Goal: Find specific page/section

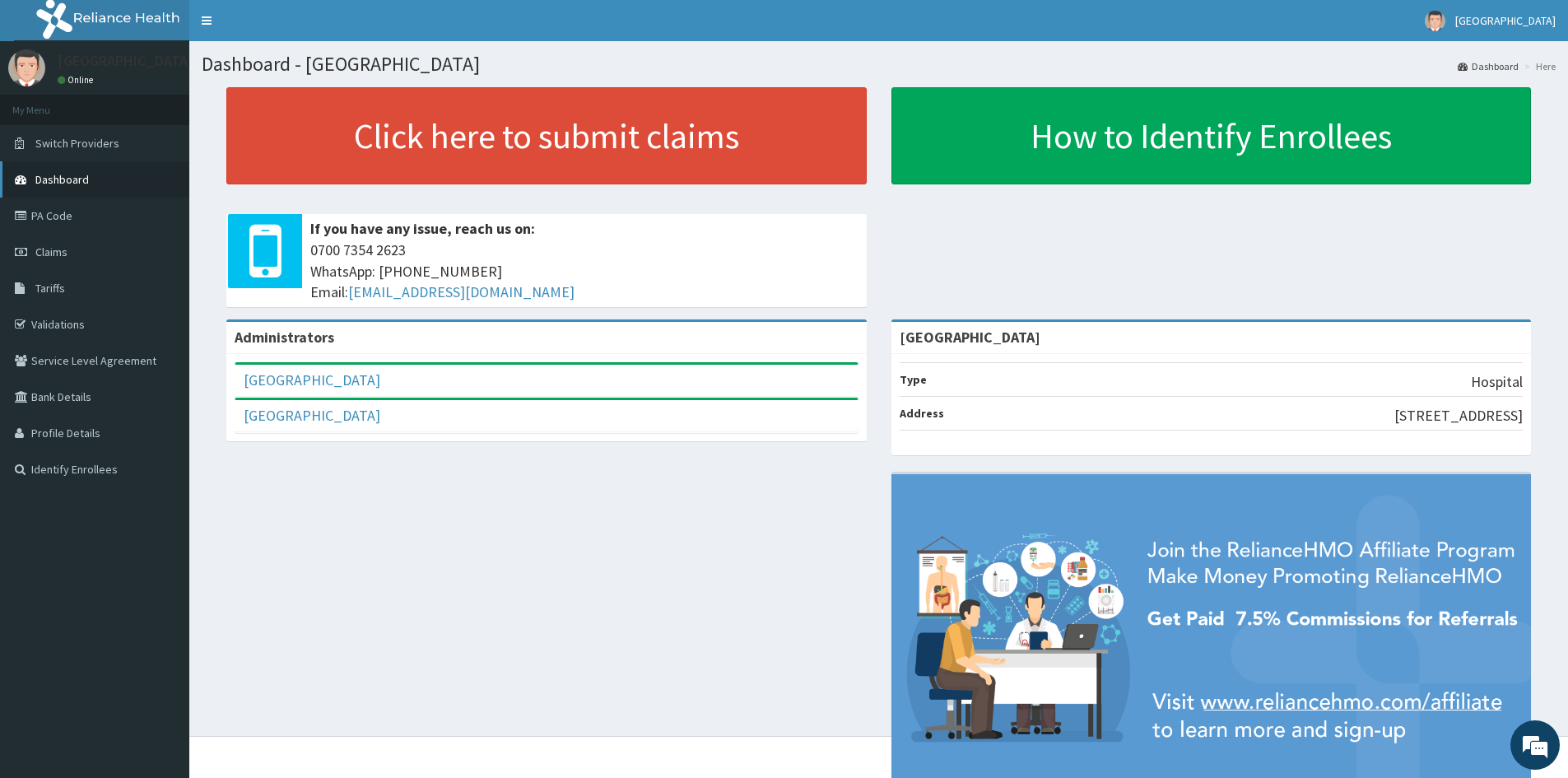
click at [114, 179] on link "Dashboard" at bounding box center [95, 179] width 190 height 36
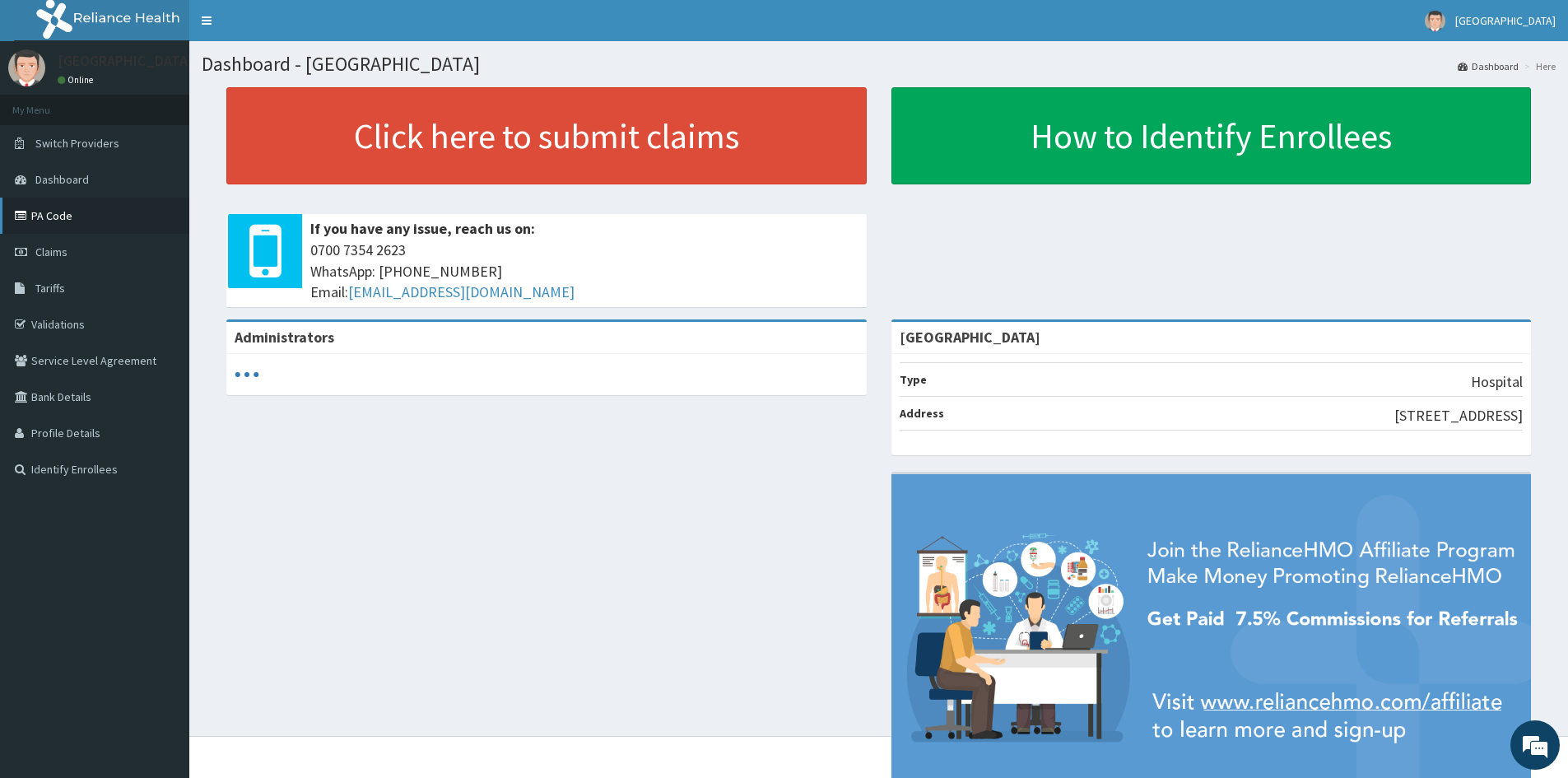
click at [42, 212] on link "PA Code" at bounding box center [95, 215] width 190 height 36
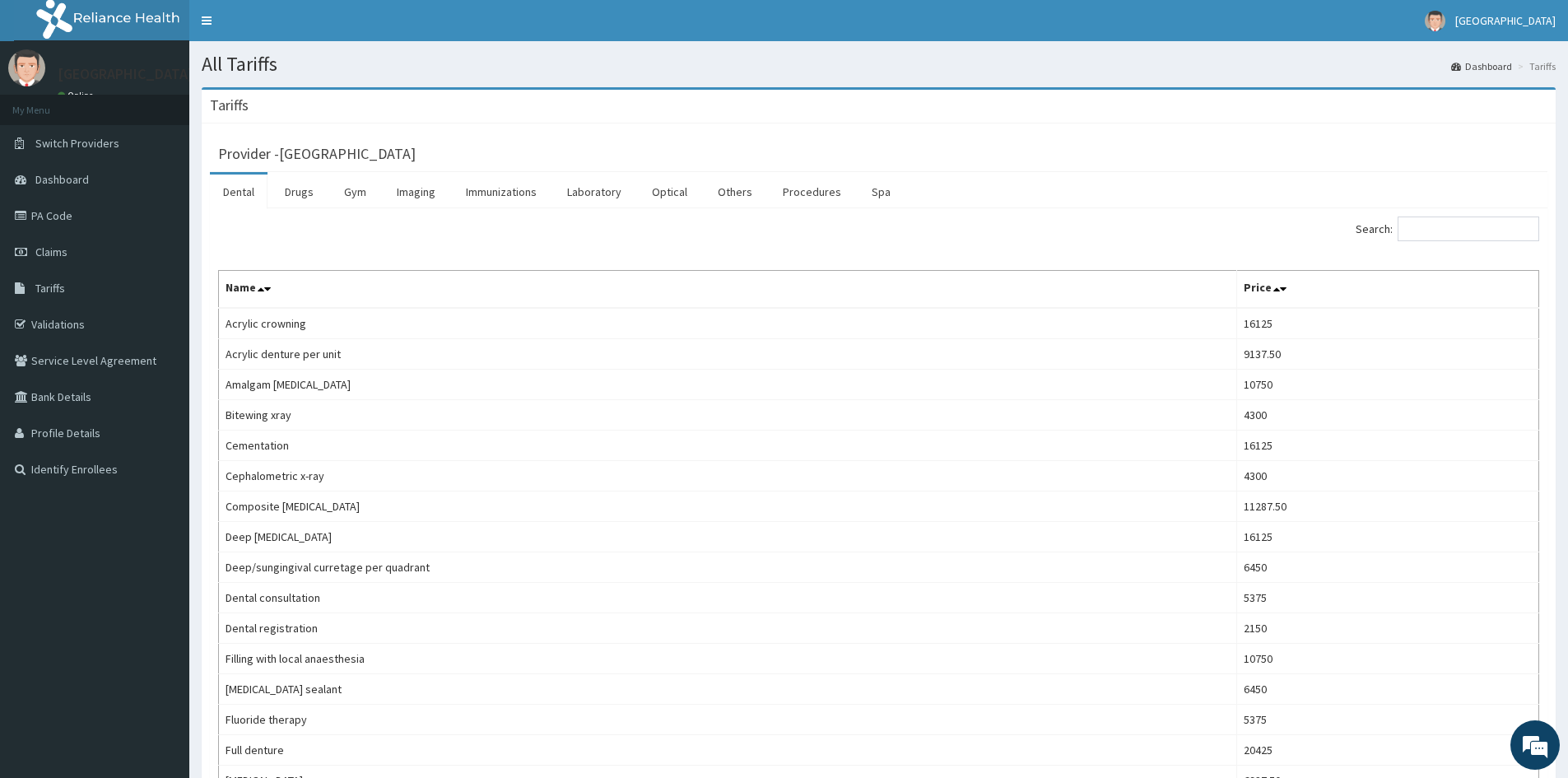
scroll to position [165, 0]
